Goal: Task Accomplishment & Management: Manage account settings

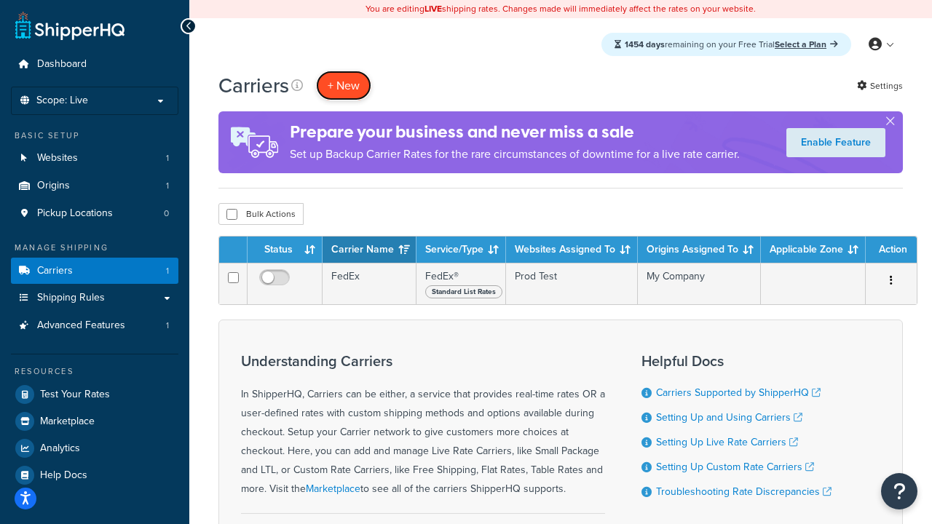
click at [344, 85] on button "+ New" at bounding box center [343, 86] width 55 height 30
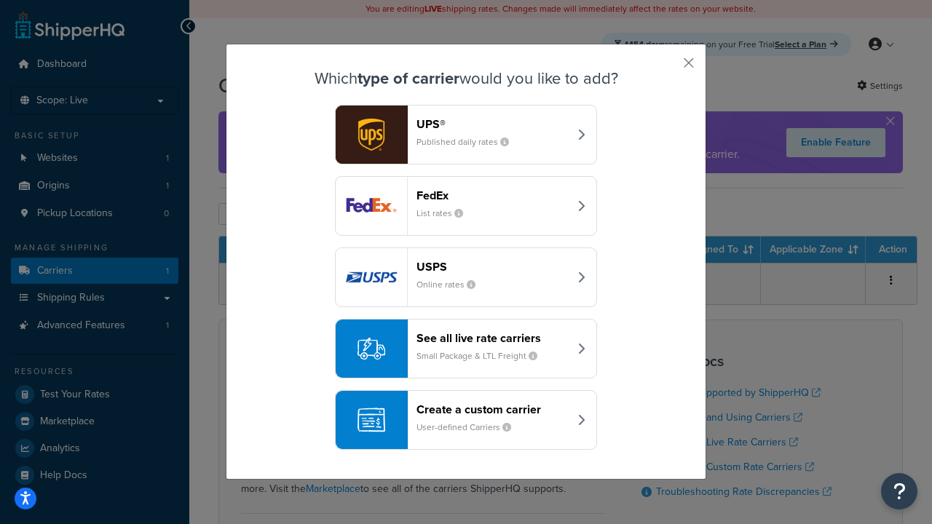
click at [466, 206] on div "FedEx List rates" at bounding box center [493, 206] width 152 height 35
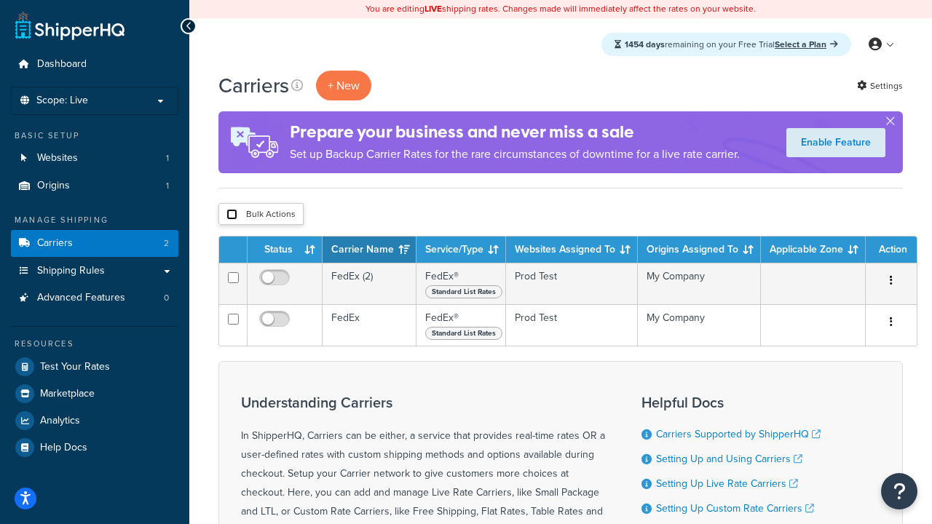
click at [232, 215] on input "checkbox" at bounding box center [231, 214] width 11 height 11
checkbox input "true"
click at [0, 0] on button "Delete" at bounding box center [0, 0] width 0 height 0
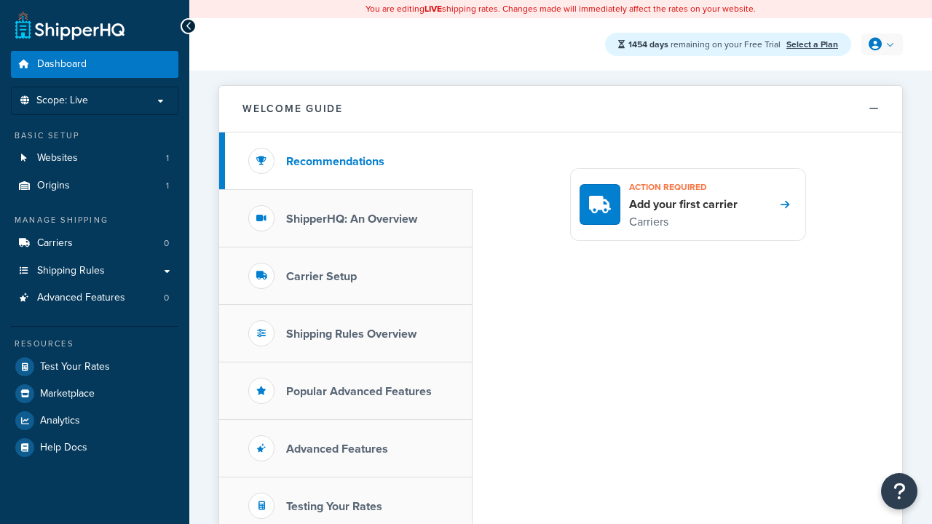
click at [880, 44] on icon at bounding box center [875, 44] width 13 height 13
click at [0, 0] on span "My Profile" at bounding box center [0, 0] width 0 height 0
